Goal: Find contact information: Find contact information

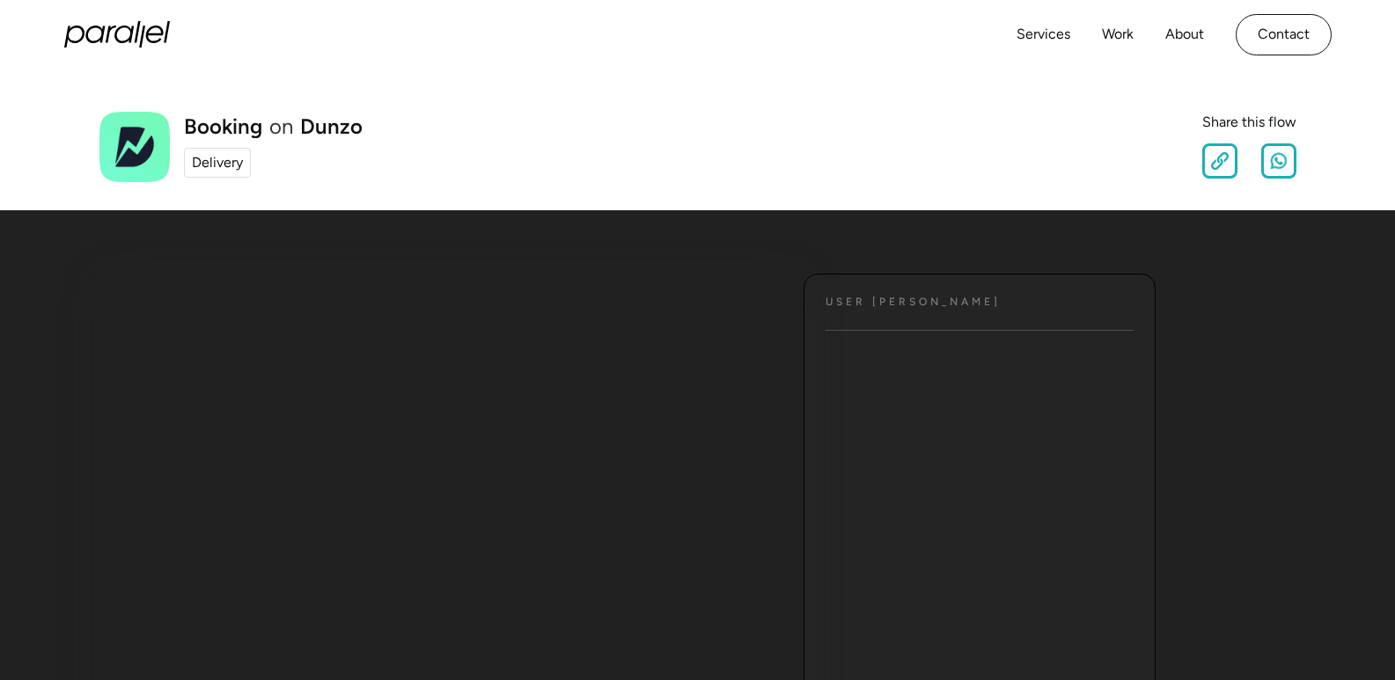
click at [220, 167] on div "Delivery" at bounding box center [217, 162] width 51 height 21
click at [222, 165] on div "Delivery" at bounding box center [217, 162] width 51 height 21
click at [1271, 41] on link "Contact" at bounding box center [1283, 34] width 96 height 41
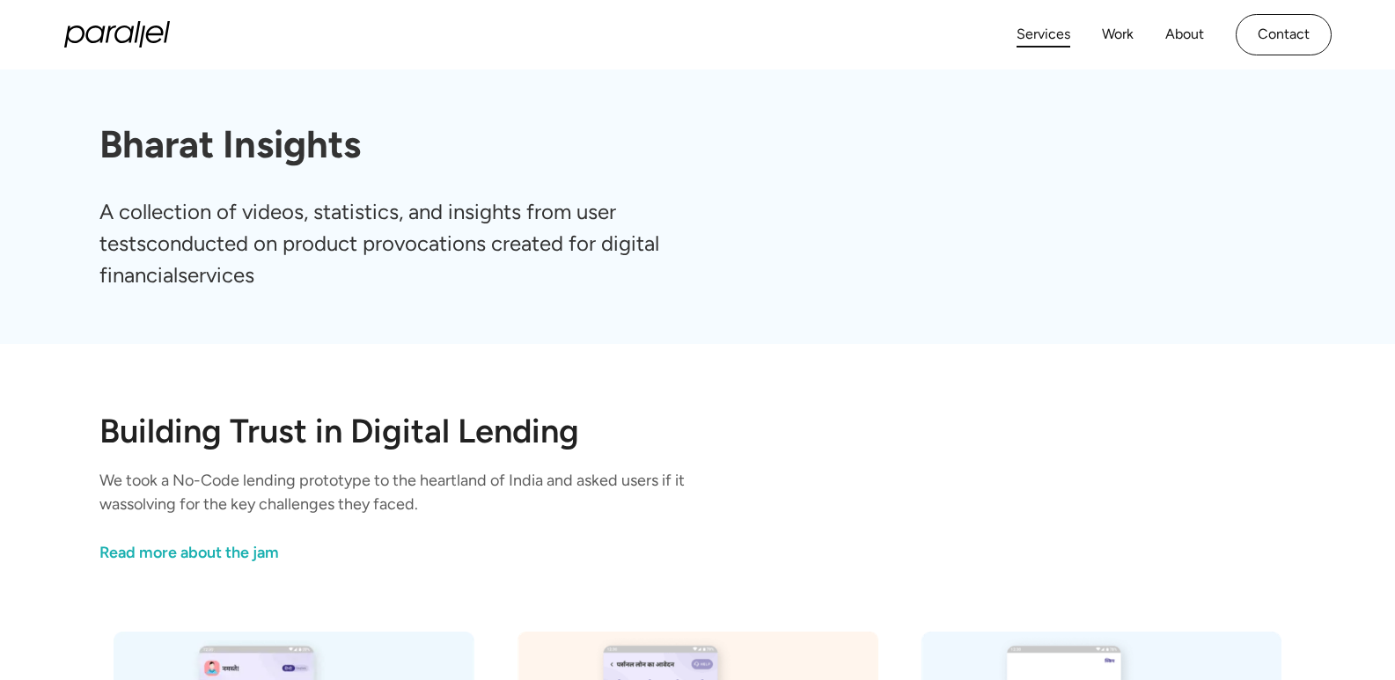
click at [1036, 30] on link "Services" at bounding box center [1043, 35] width 54 height 26
click at [1030, 40] on link "Services" at bounding box center [1043, 35] width 54 height 26
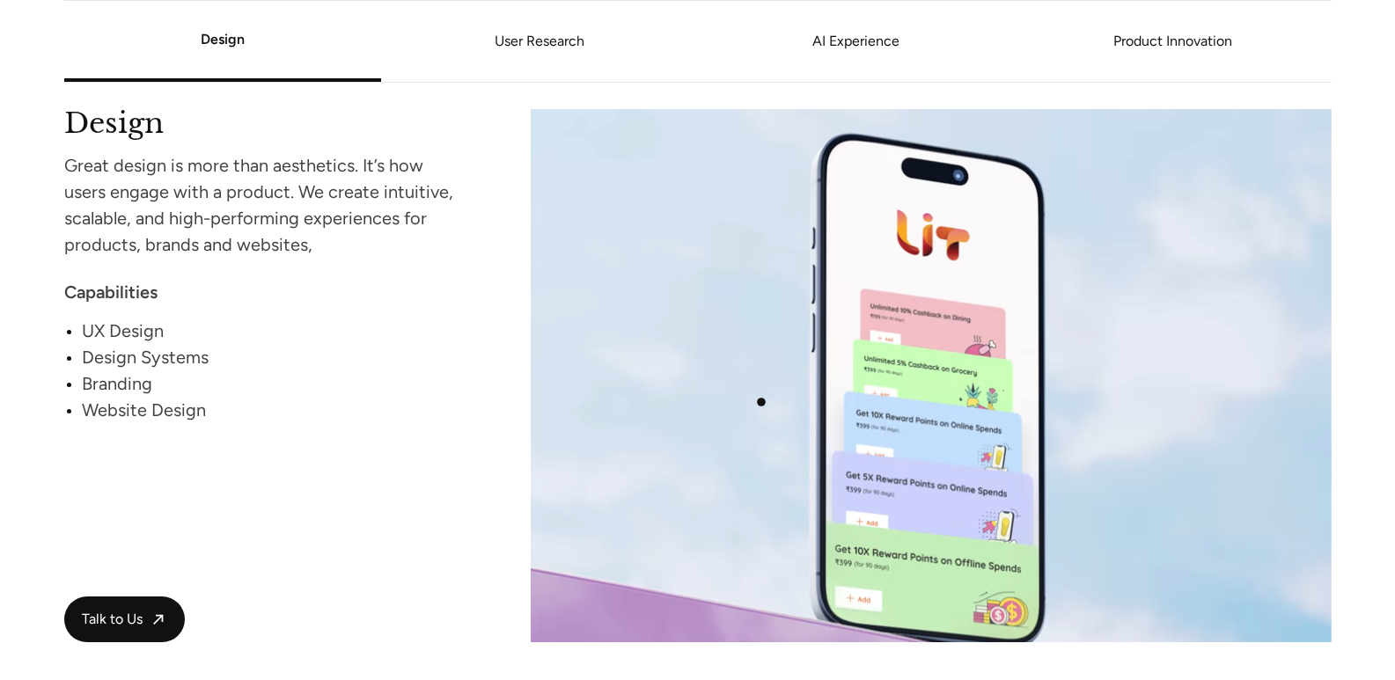
scroll to position [1760, 0]
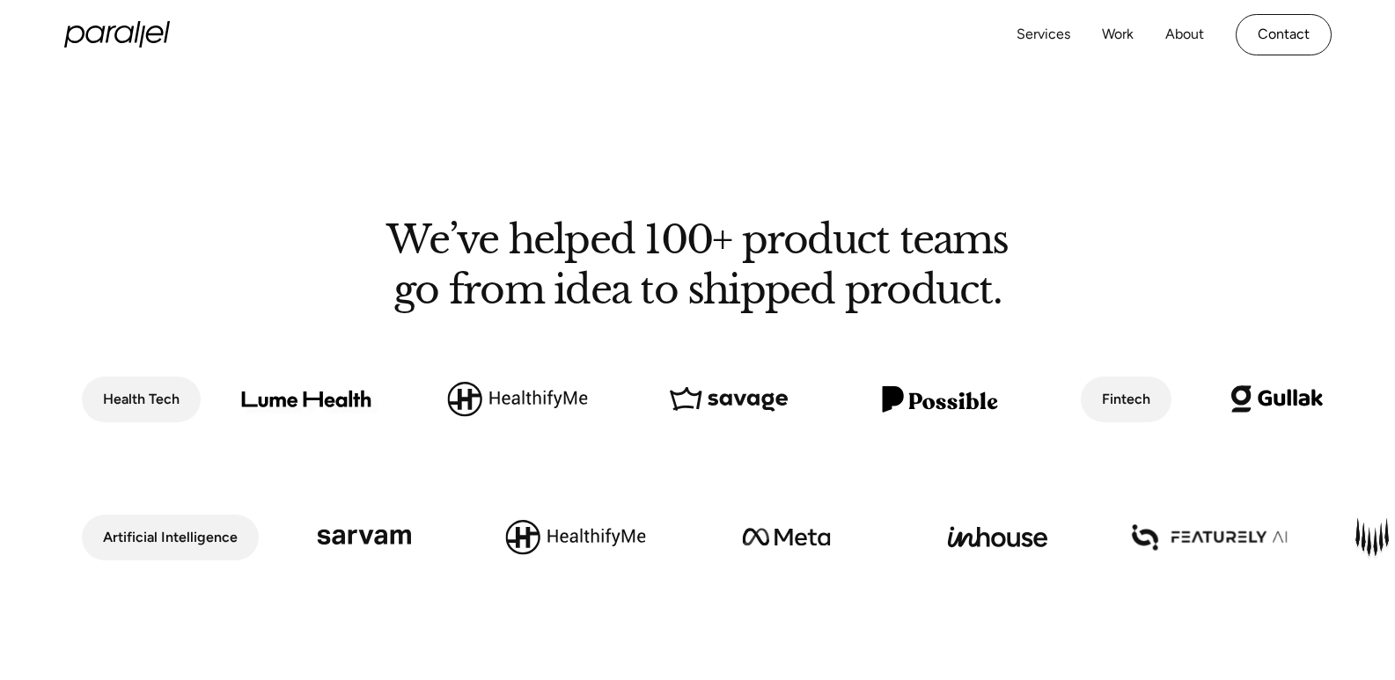
scroll to position [1232, 0]
